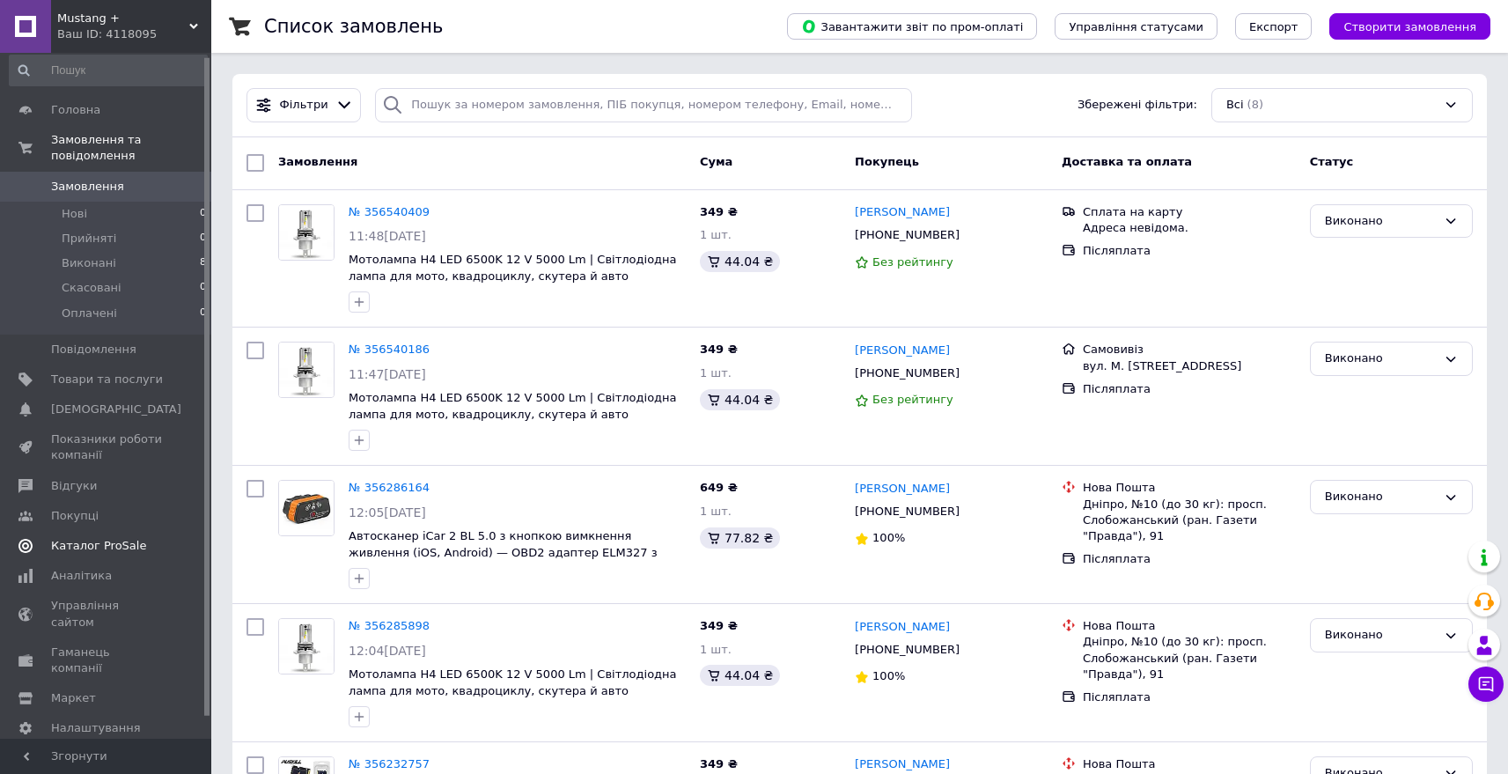
scroll to position [26, 0]
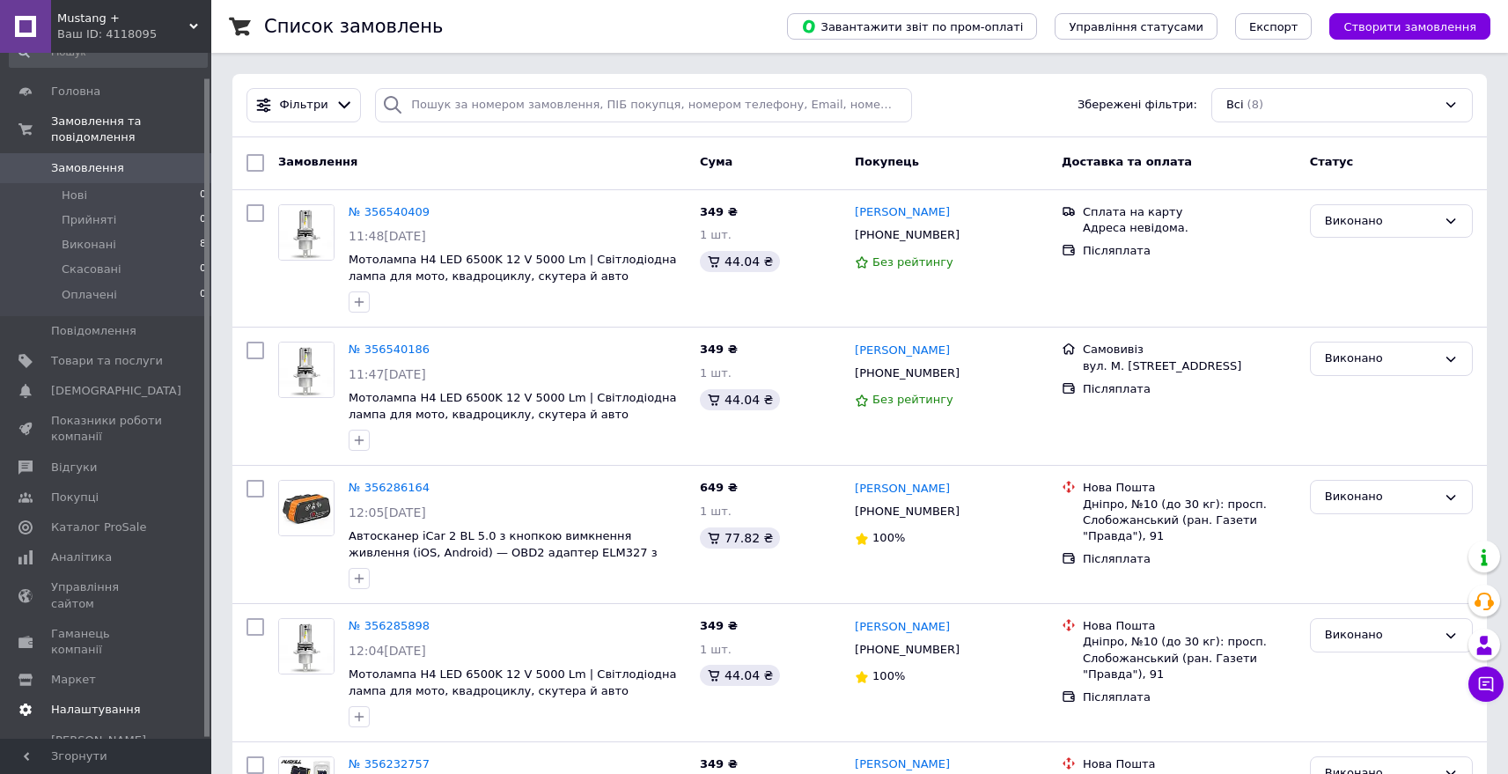
click at [114, 701] on span "Налаштування" at bounding box center [96, 709] width 90 height 16
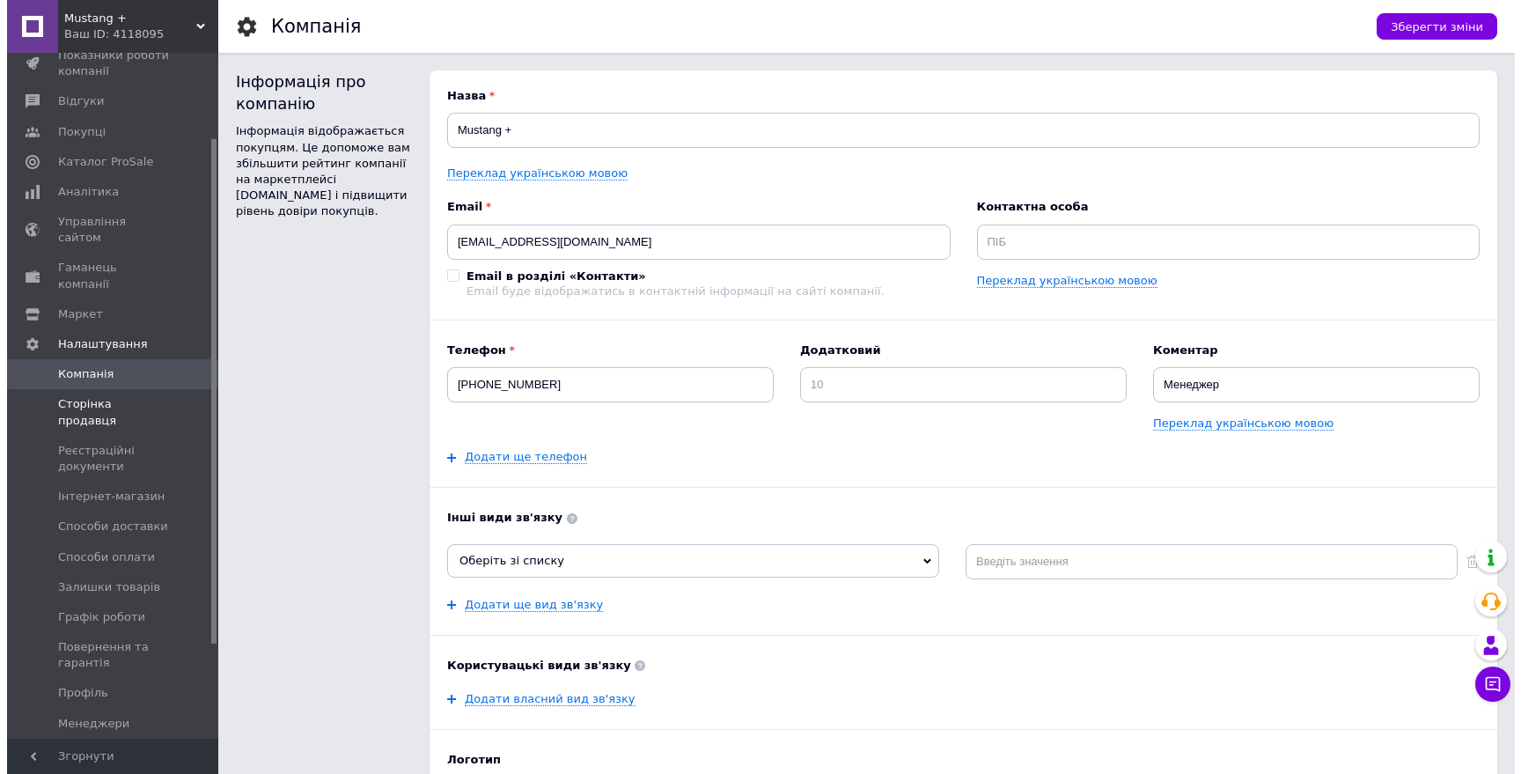
scroll to position [242, 0]
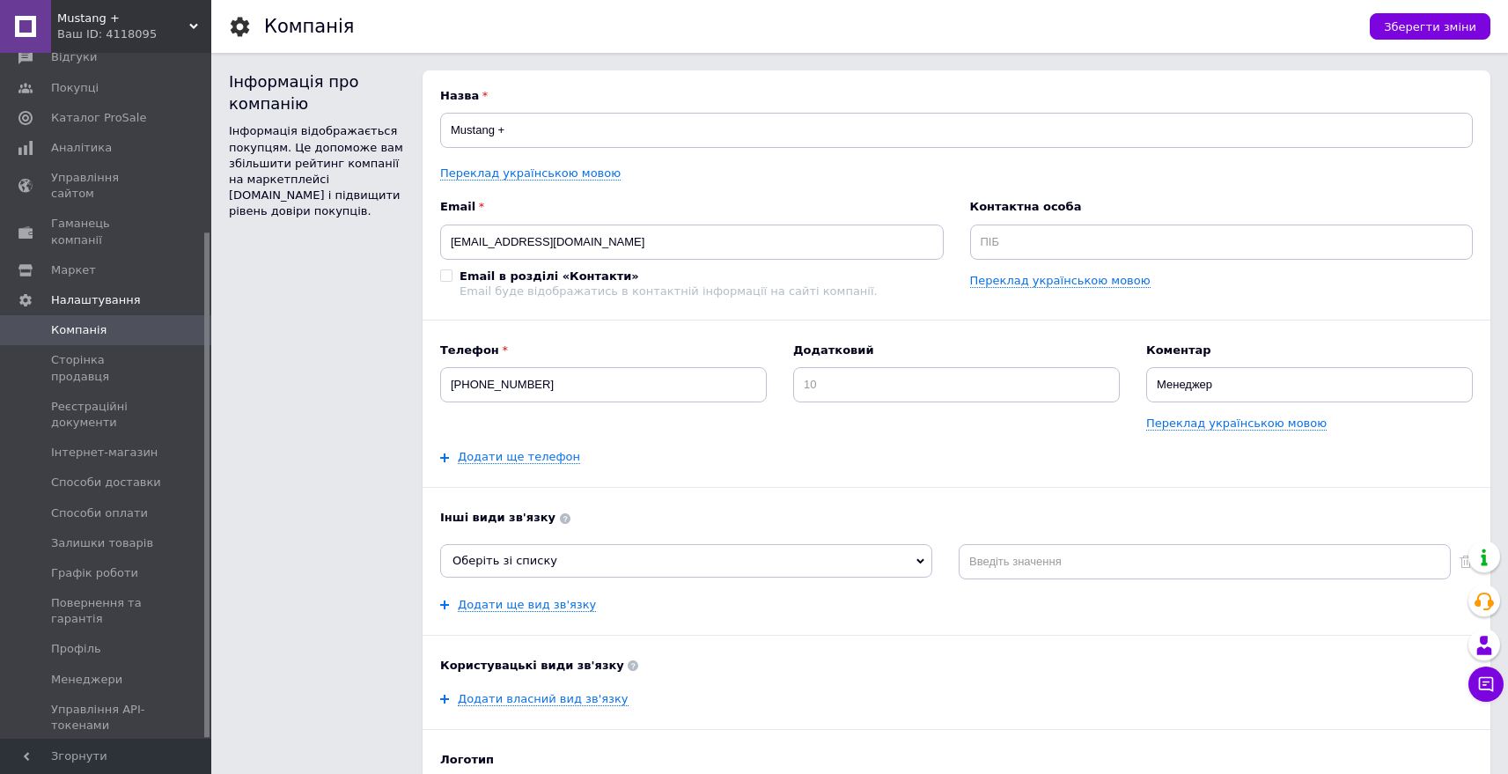
click at [103, 747] on span "[PERSON_NAME] та рахунки Prom мікс 1 000" at bounding box center [107, 771] width 112 height 48
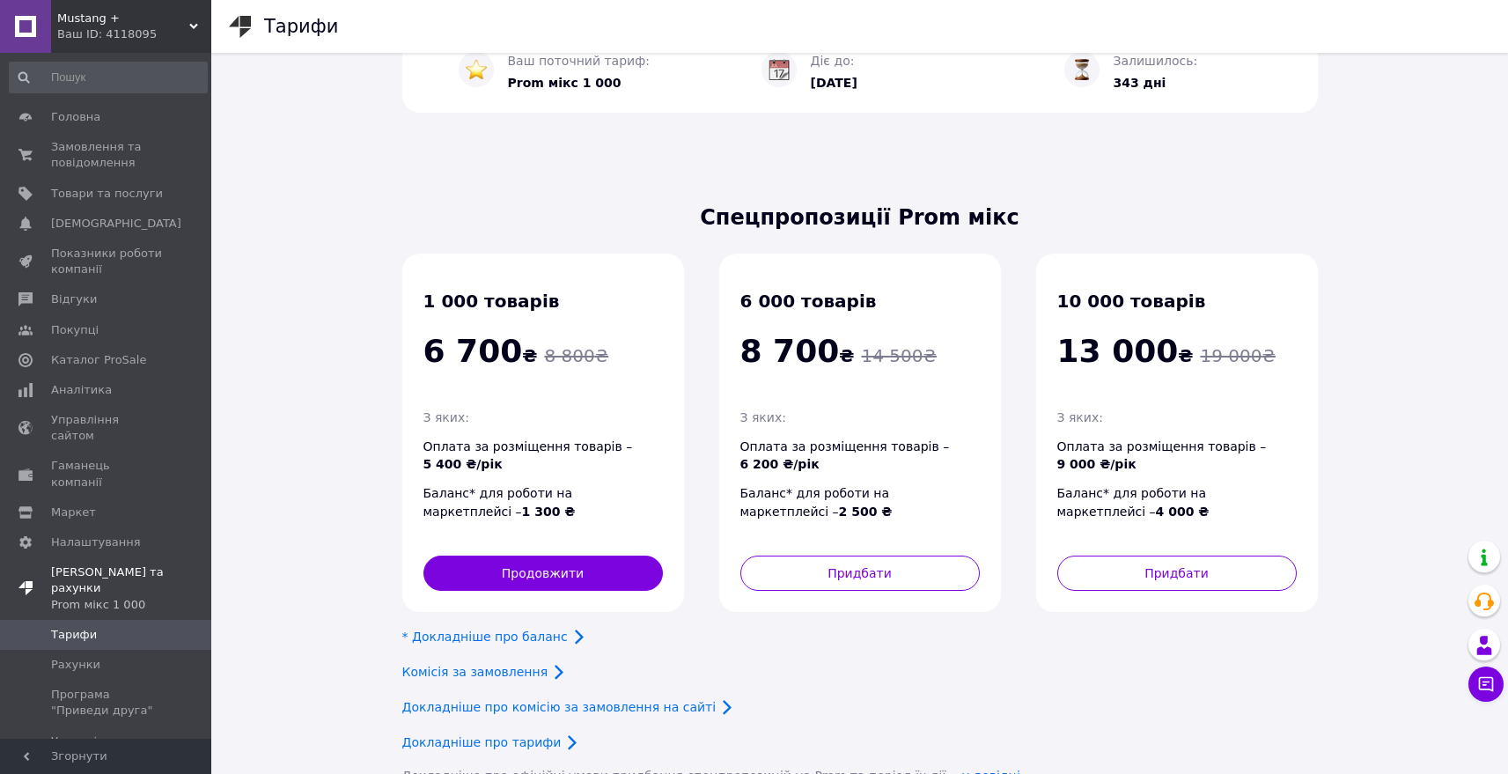
scroll to position [112, 0]
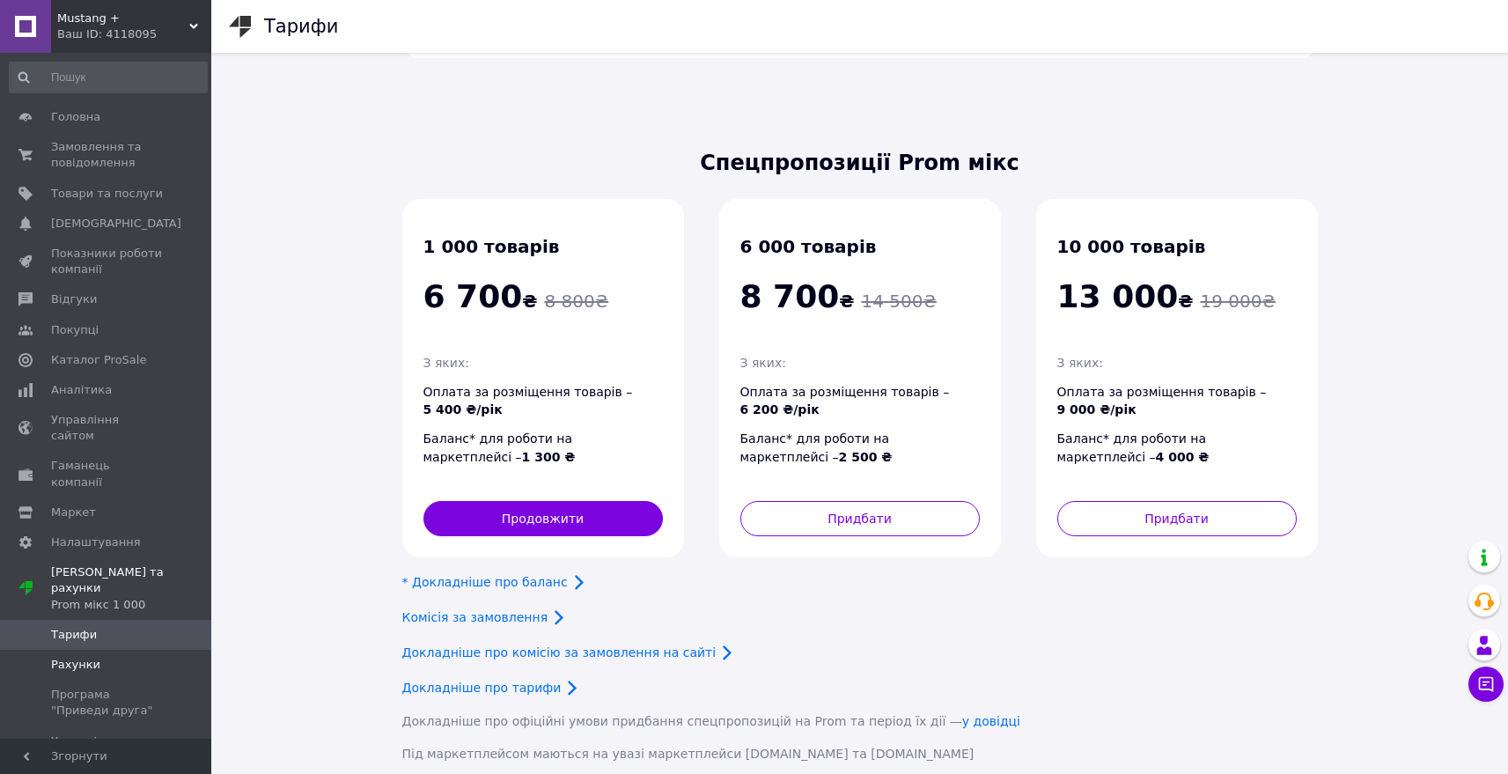
click at [113, 649] on link "Рахунки" at bounding box center [108, 664] width 216 height 30
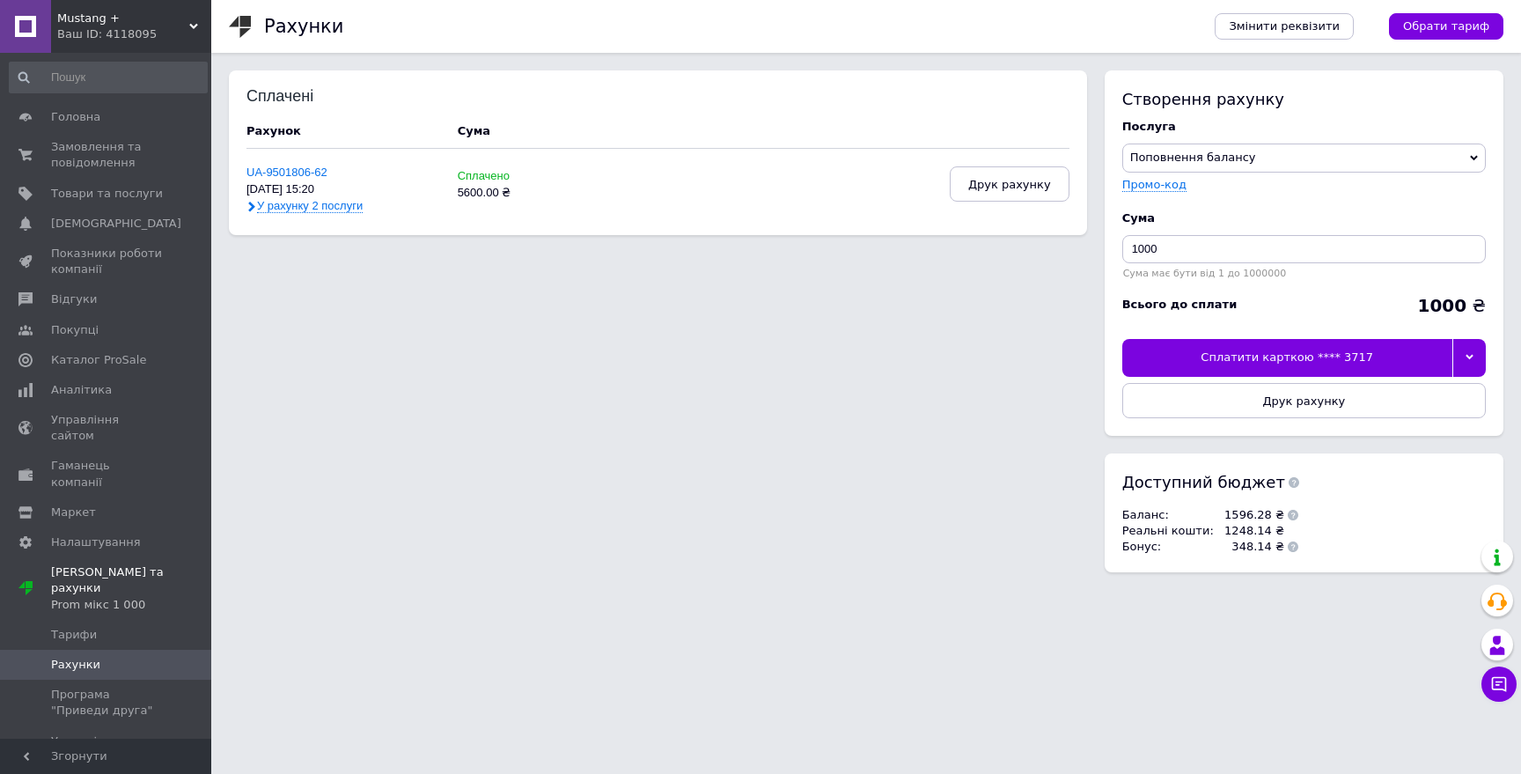
click at [341, 204] on span "У рахунку 2 послуги" at bounding box center [310, 206] width 106 height 14
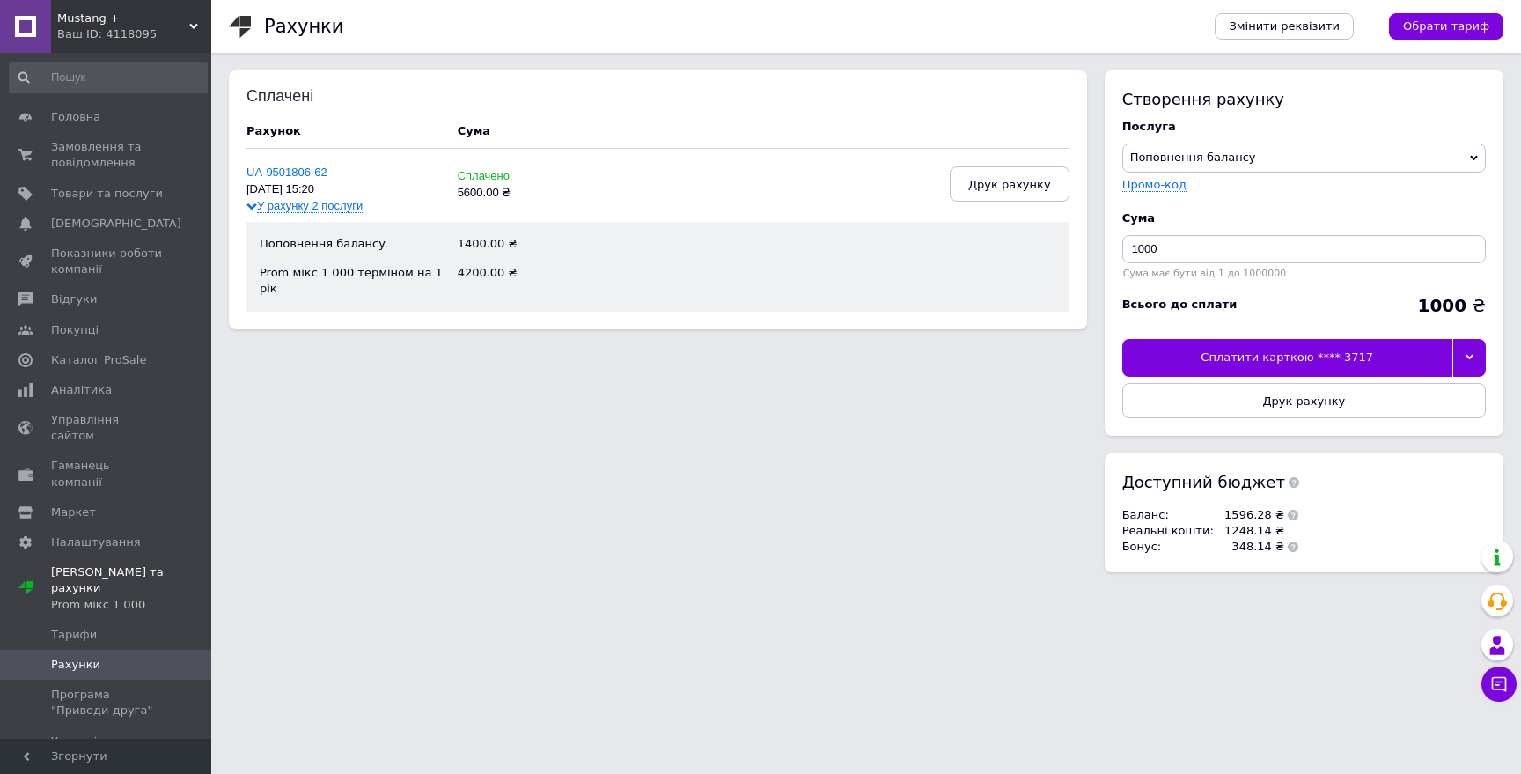
click at [341, 204] on span "У рахунку 2 послуги" at bounding box center [310, 206] width 106 height 14
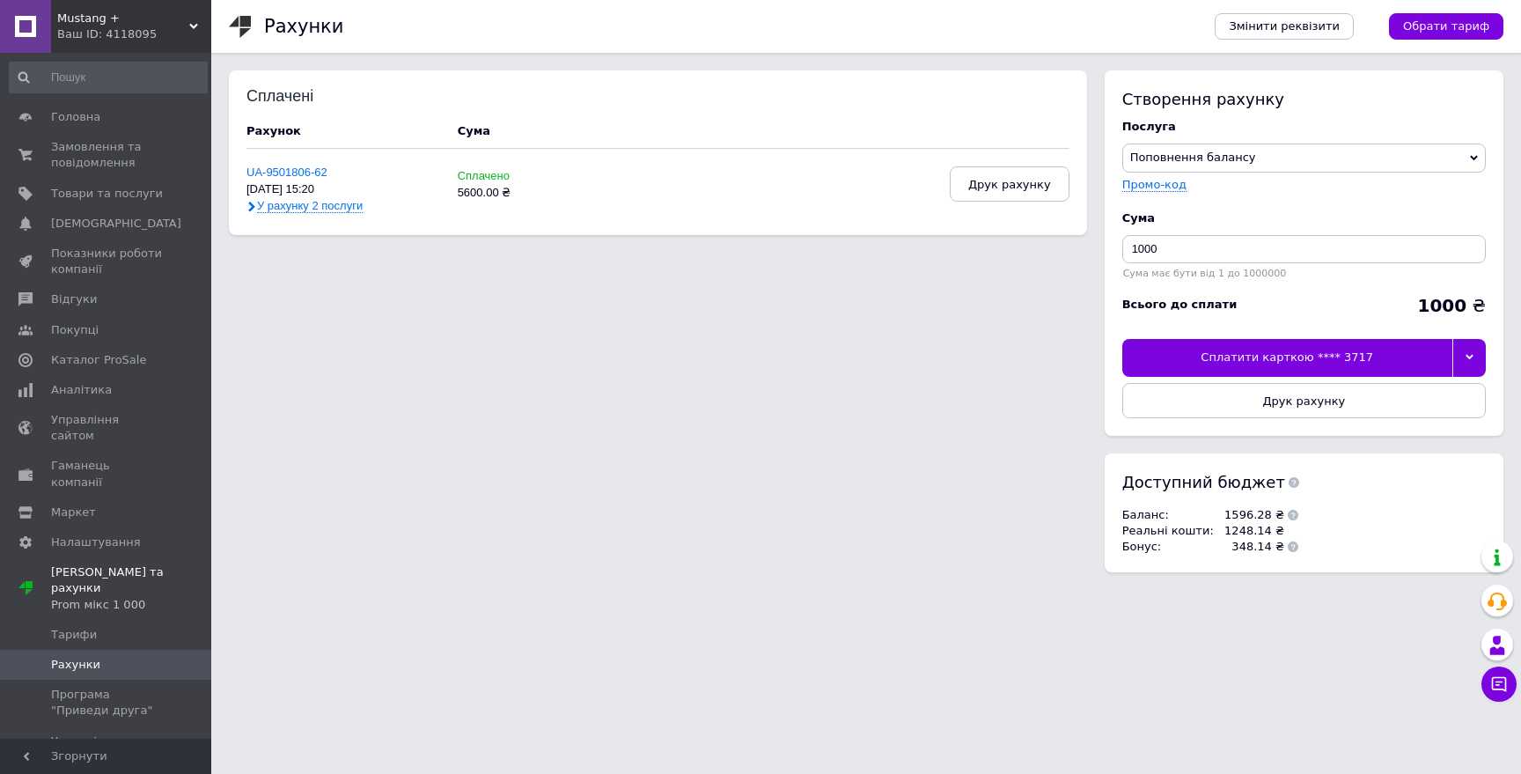
click at [89, 38] on div "Ваш ID: 4118095" at bounding box center [134, 34] width 154 height 16
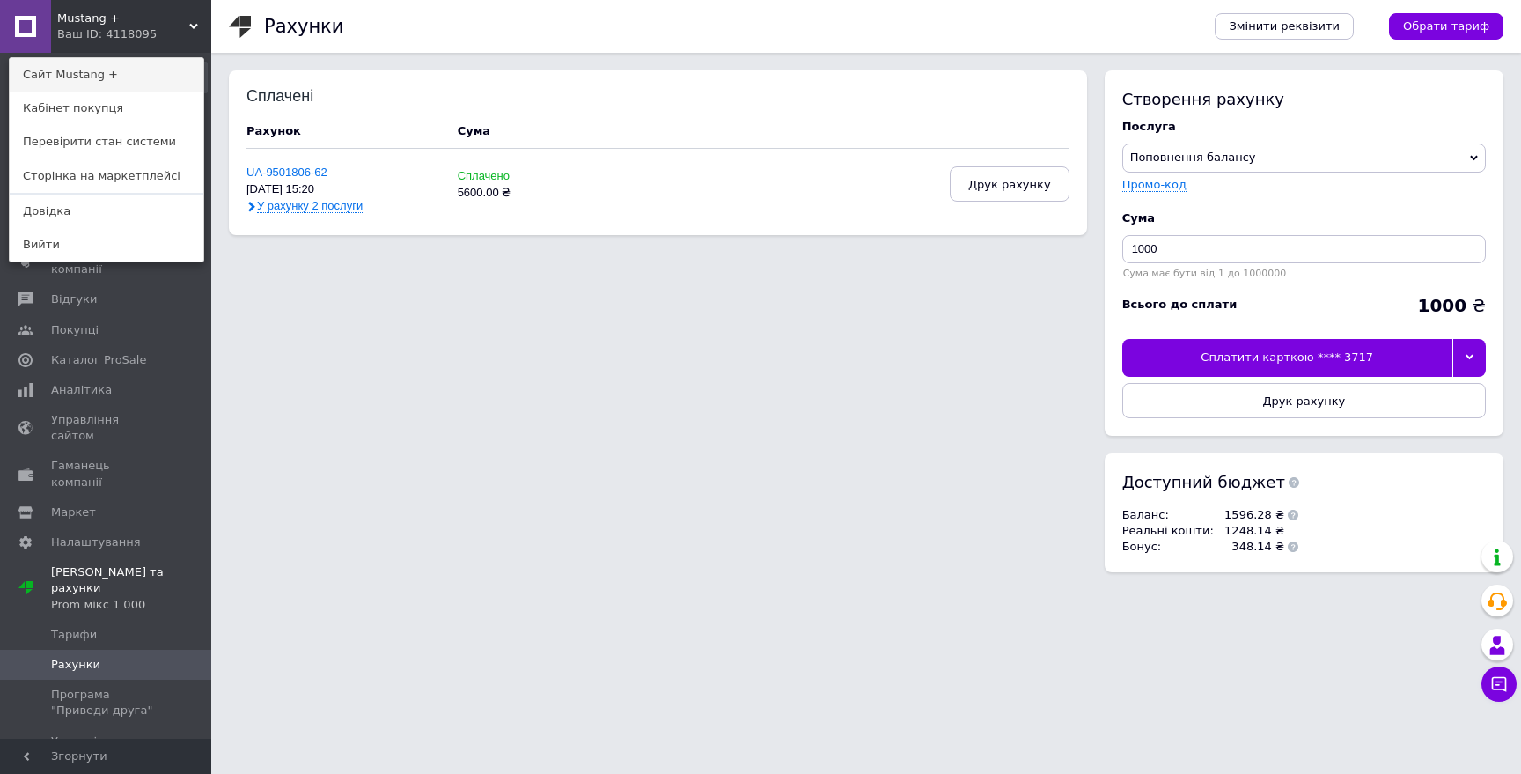
click at [97, 75] on link "Сайт Mustang +" at bounding box center [107, 74] width 194 height 33
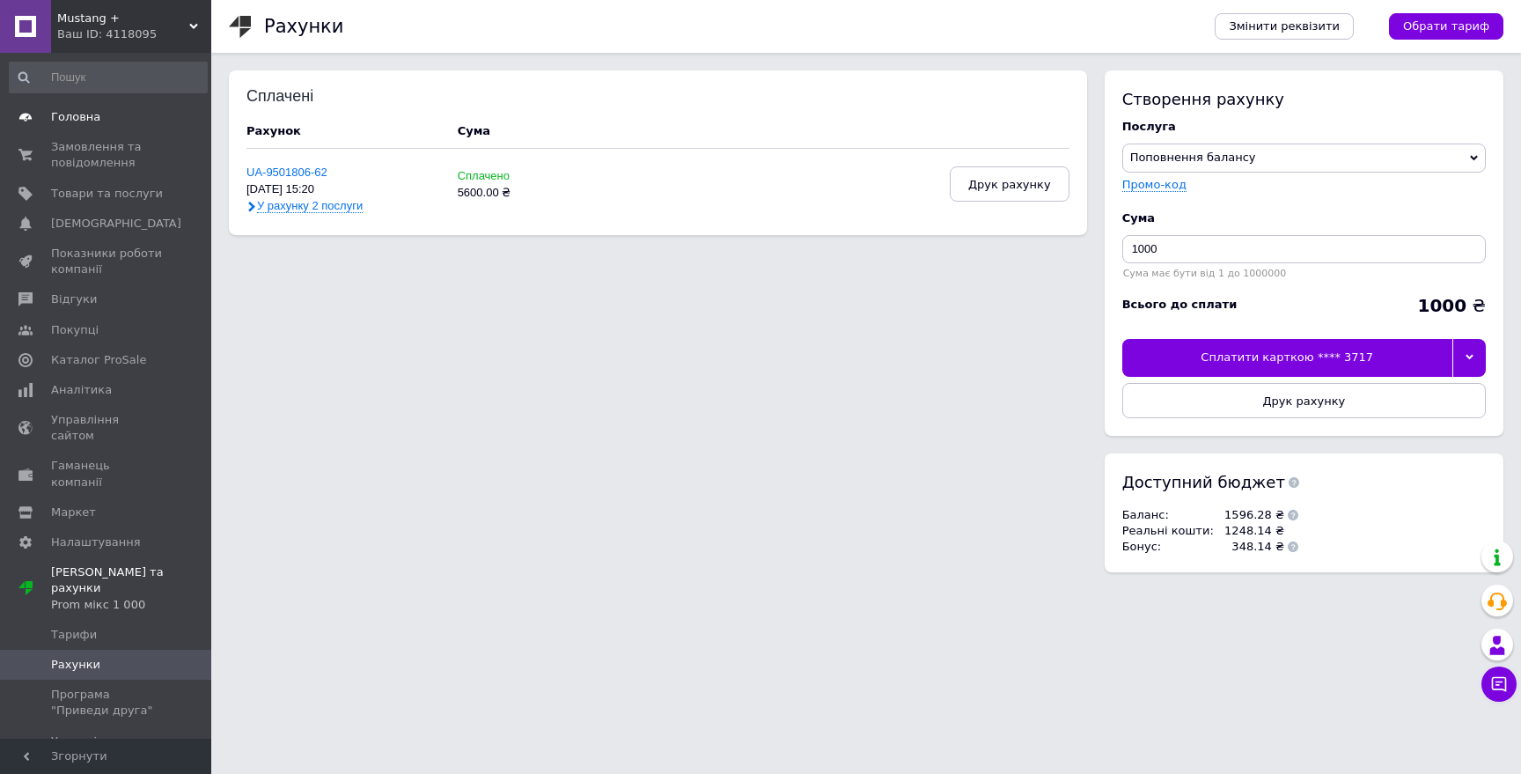
click at [129, 105] on link "Головна" at bounding box center [108, 117] width 216 height 30
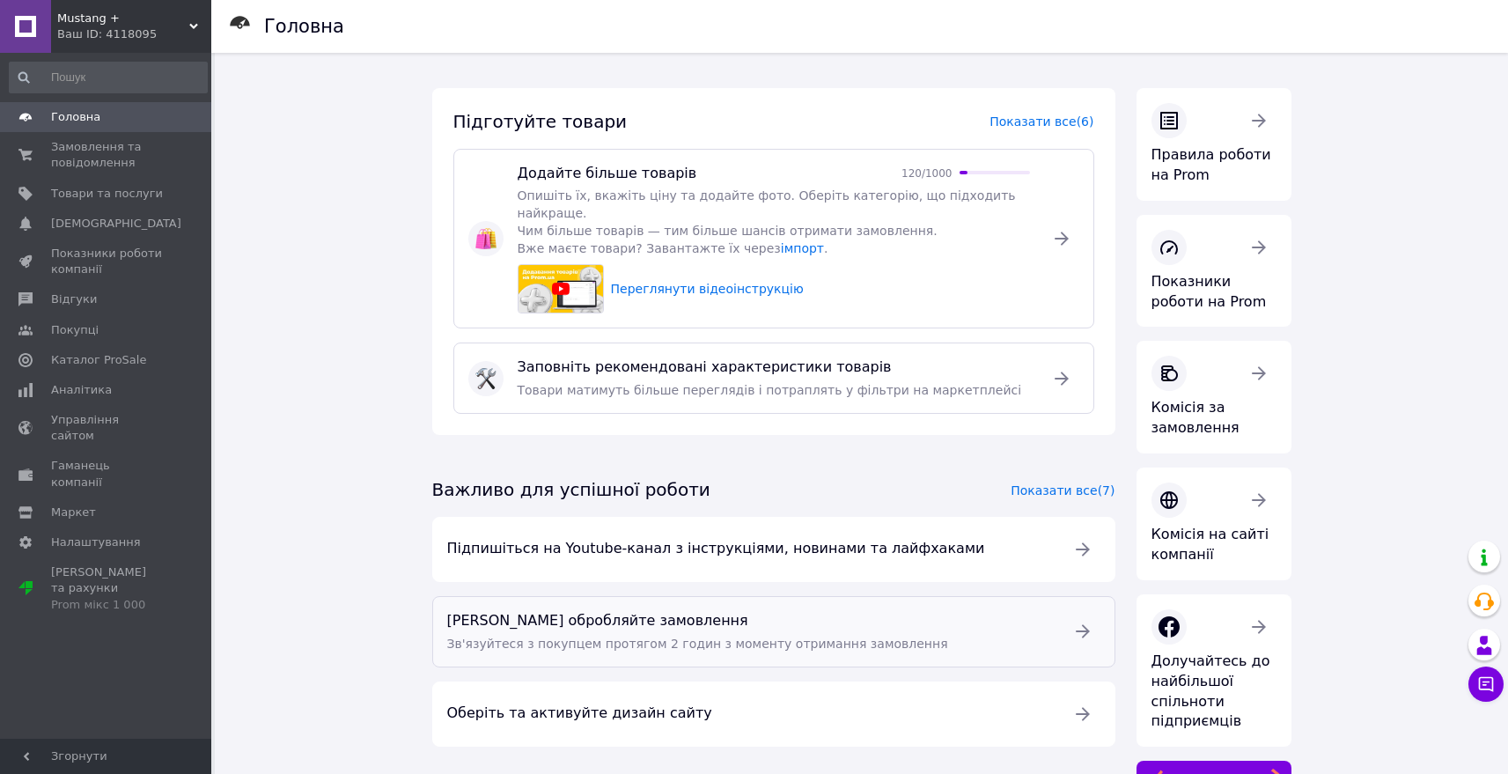
scroll to position [215, 0]
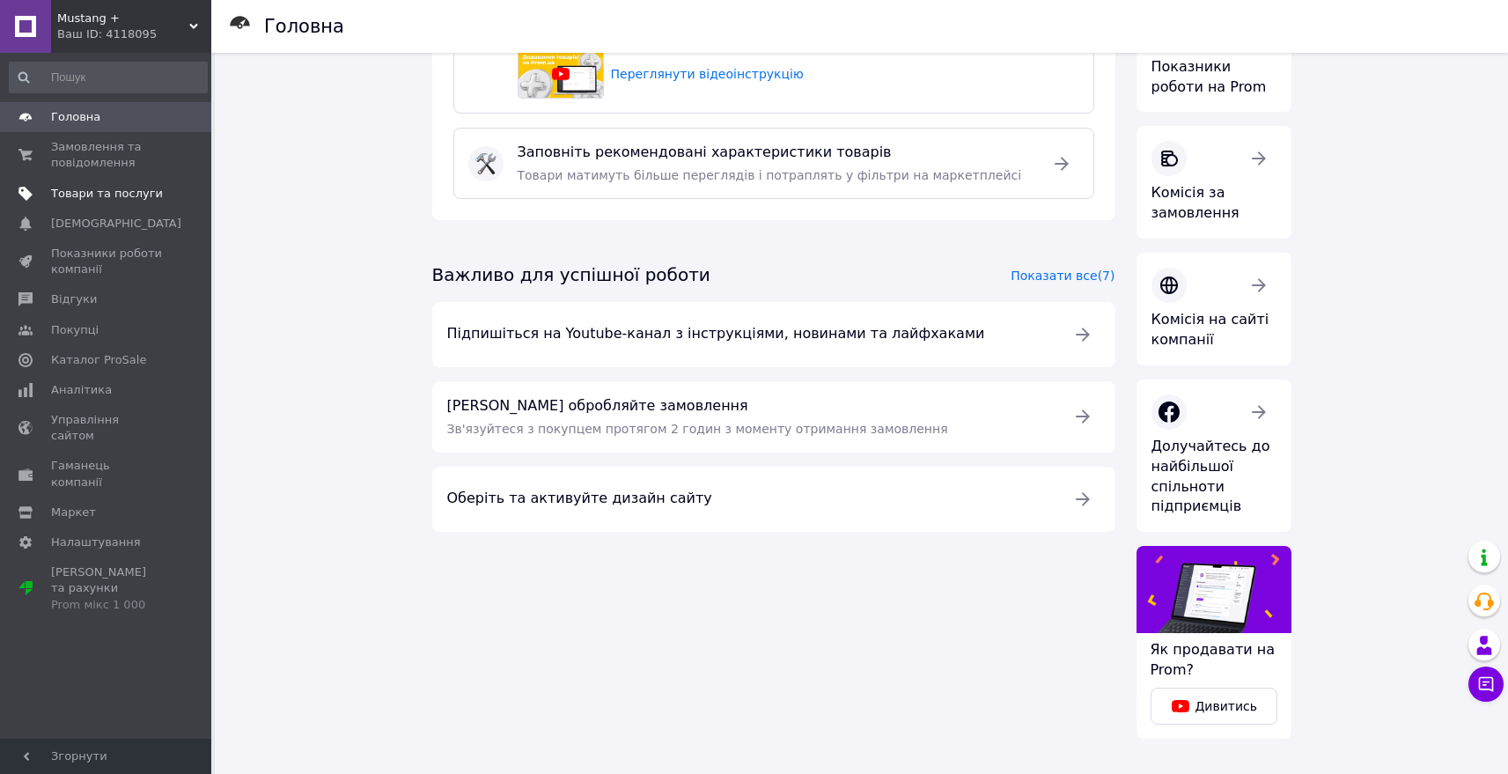
click at [103, 194] on span "Товари та послуги" at bounding box center [107, 194] width 112 height 16
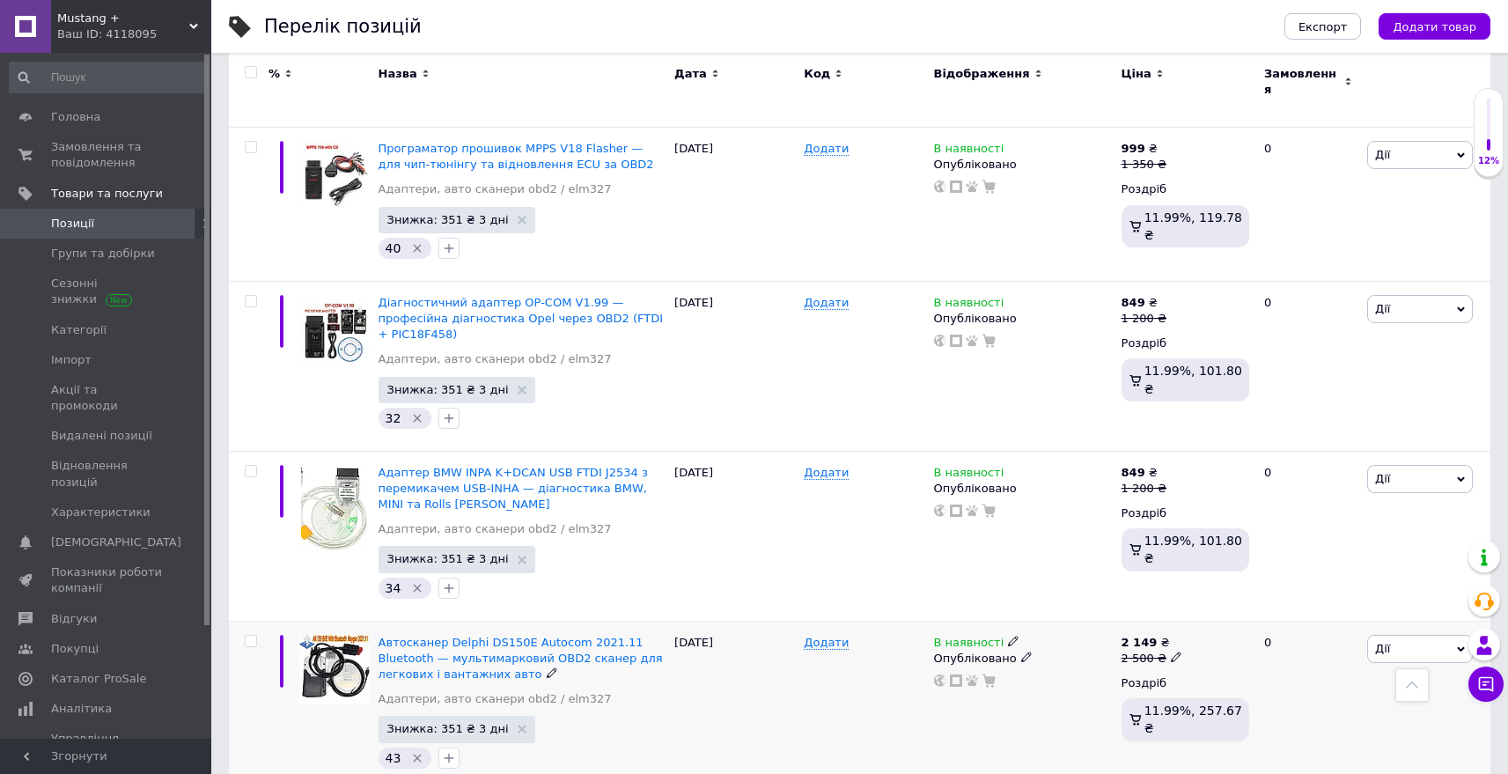
scroll to position [15741, 0]
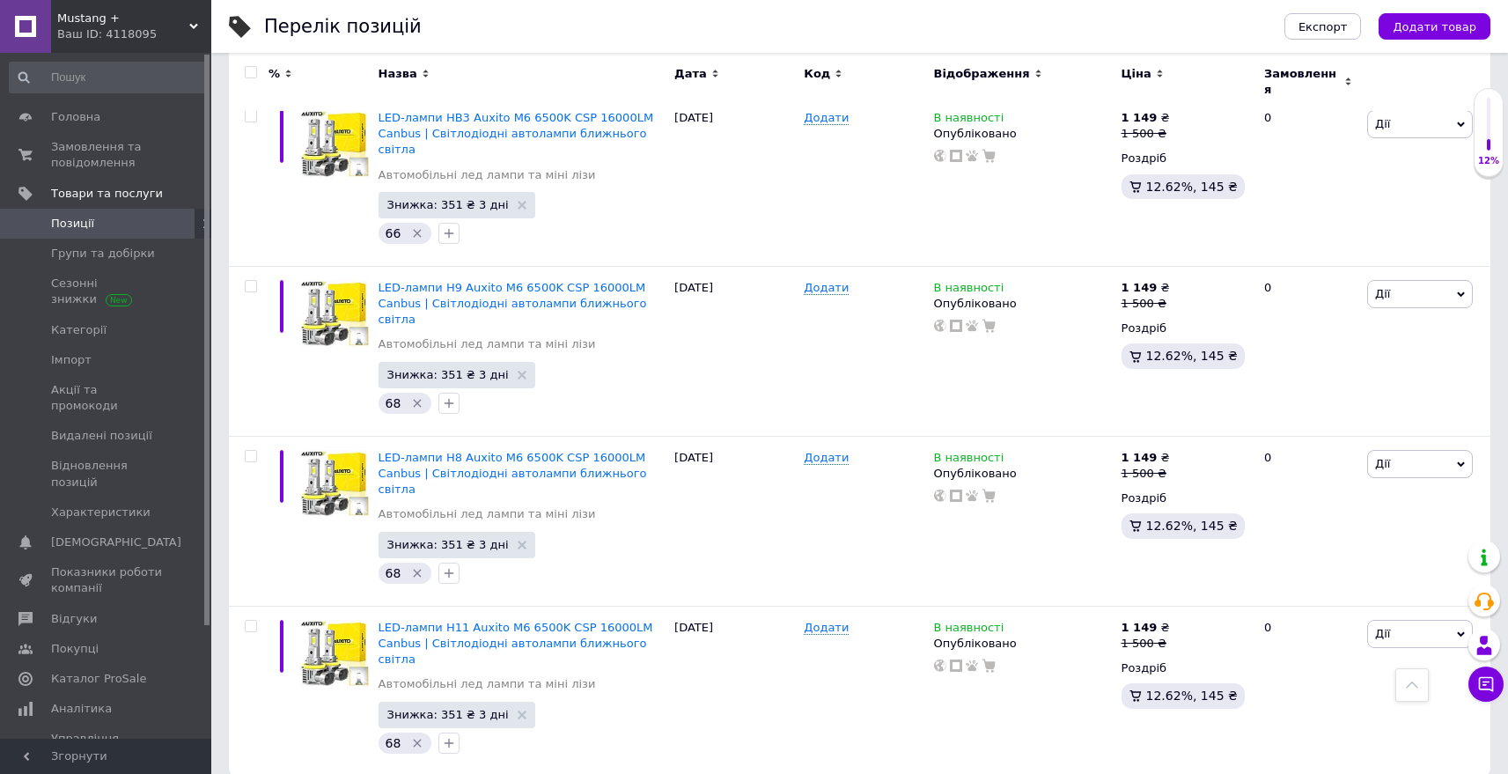
scroll to position [2939, 0]
